Goal: Task Accomplishment & Management: Manage account settings

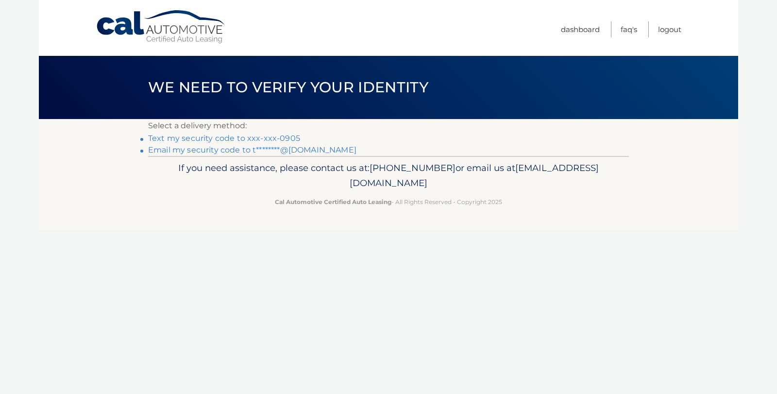
click at [265, 138] on link "Text my security code to xxx-xxx-0905" at bounding box center [224, 138] width 152 height 9
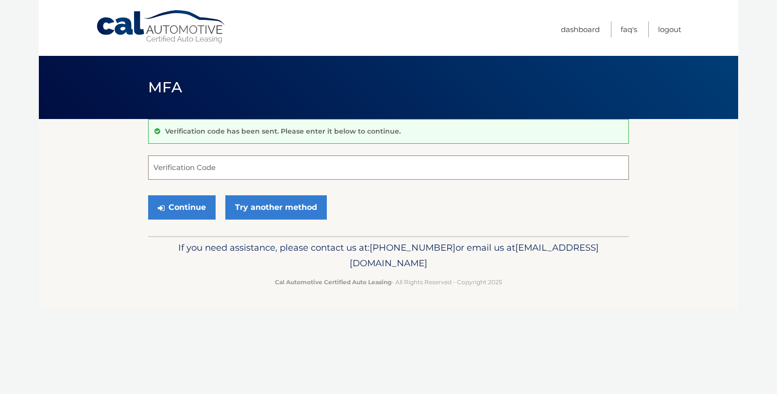
click at [241, 167] on input "Verification Code" at bounding box center [388, 167] width 481 height 24
type input "735491"
click at [187, 207] on button "Continue" at bounding box center [181, 207] width 67 height 24
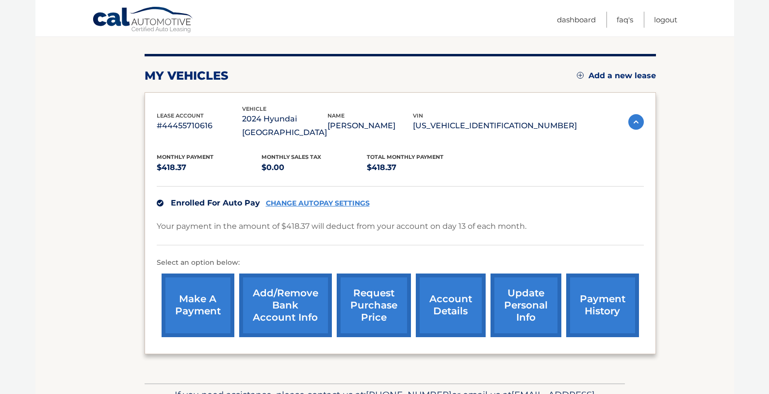
scroll to position [158, 0]
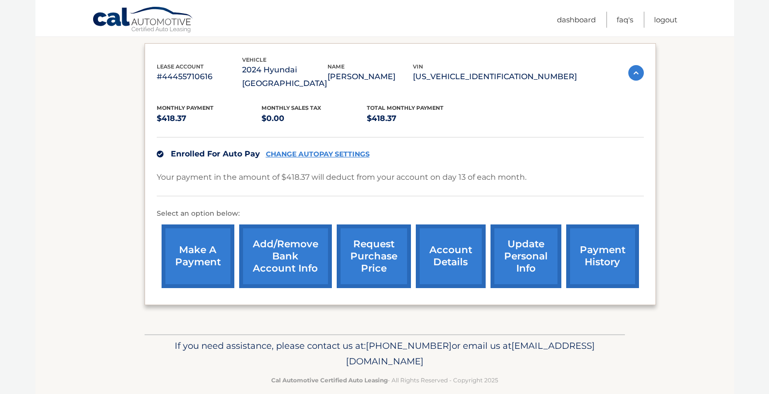
click at [603, 244] on link "payment history" at bounding box center [603, 256] width 73 height 64
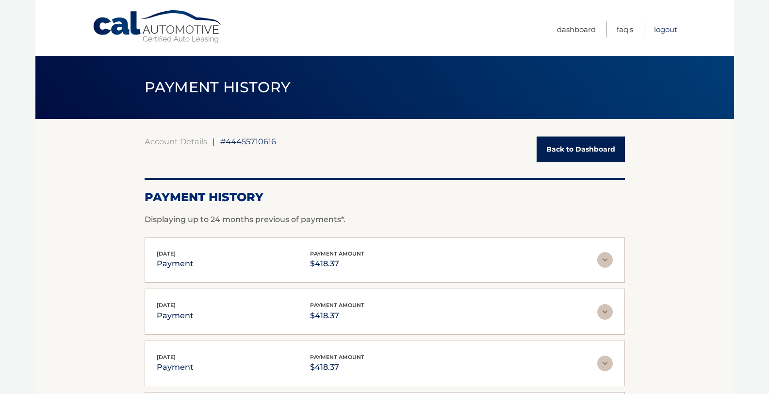
click at [665, 29] on link "Logout" at bounding box center [665, 29] width 23 height 16
